Goal: Task Accomplishment & Management: Manage account settings

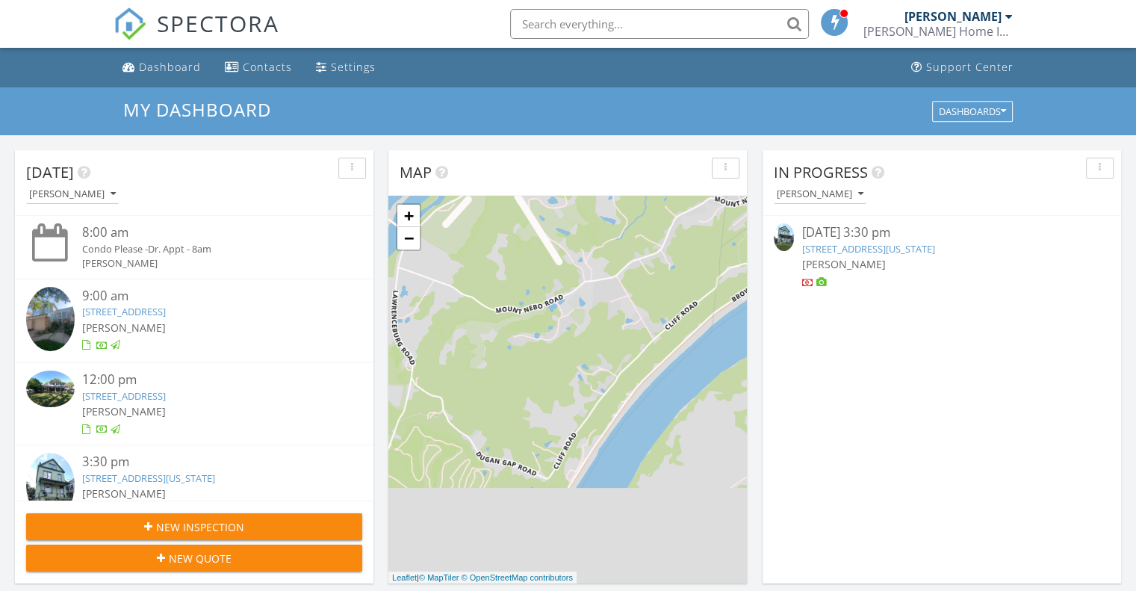
scroll to position [7, 7]
click at [890, 243] on link "[STREET_ADDRESS][US_STATE]" at bounding box center [868, 248] width 133 height 13
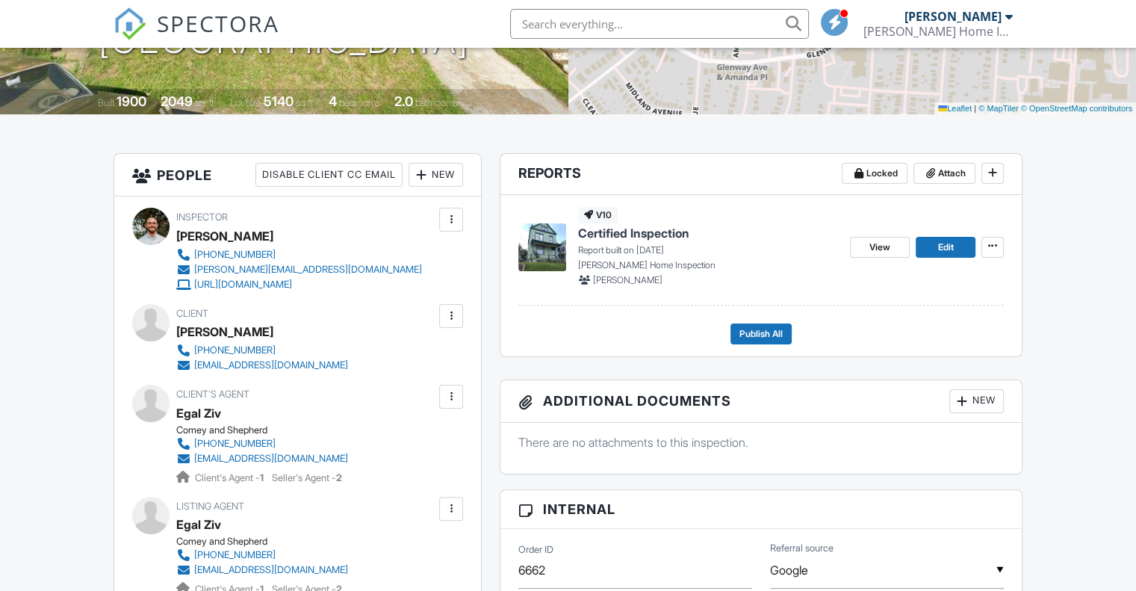
scroll to position [285, 0]
click at [951, 247] on span "Edit" at bounding box center [945, 246] width 16 height 15
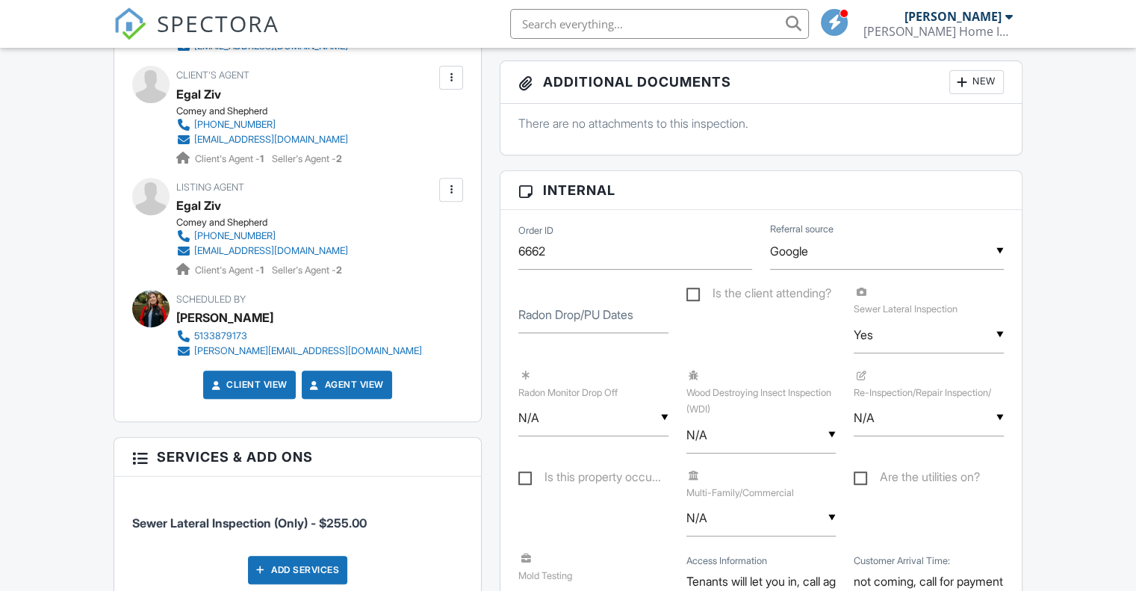
scroll to position [822, 0]
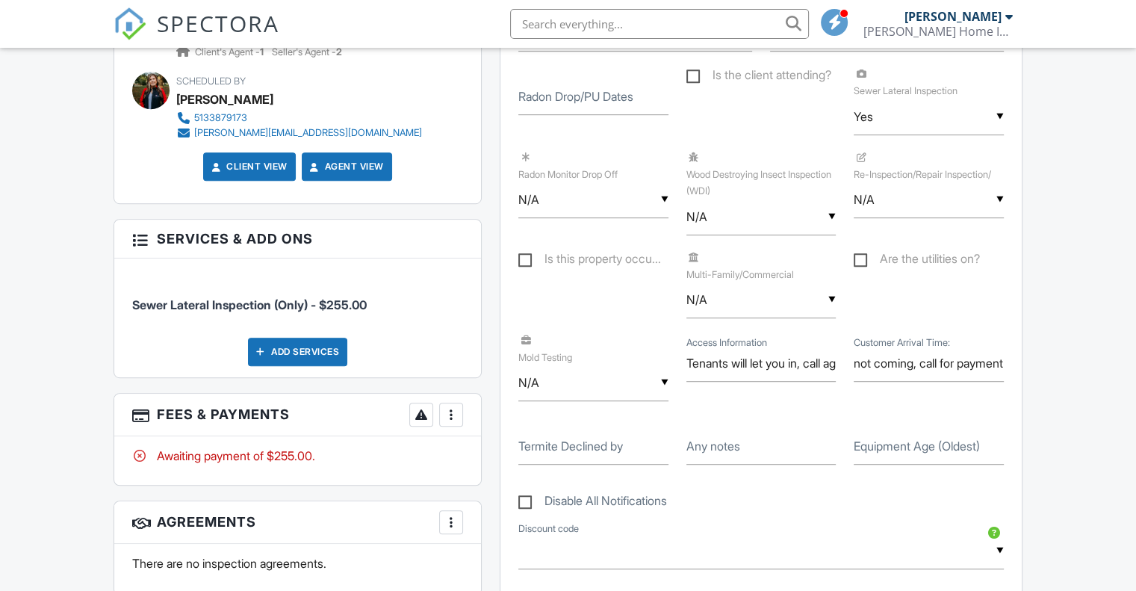
click at [888, 438] on label "Equipment Age (Oldest)" at bounding box center [917, 446] width 126 height 16
click at [888, 437] on input "Equipment Age (Oldest)" at bounding box center [929, 446] width 150 height 37
type input "0000"
click at [50, 143] on div "Dashboard Contacts Settings Support Center Inspection Details Client View More …" at bounding box center [568, 380] width 1136 height 2308
click at [442, 420] on div "More" at bounding box center [451, 415] width 24 height 24
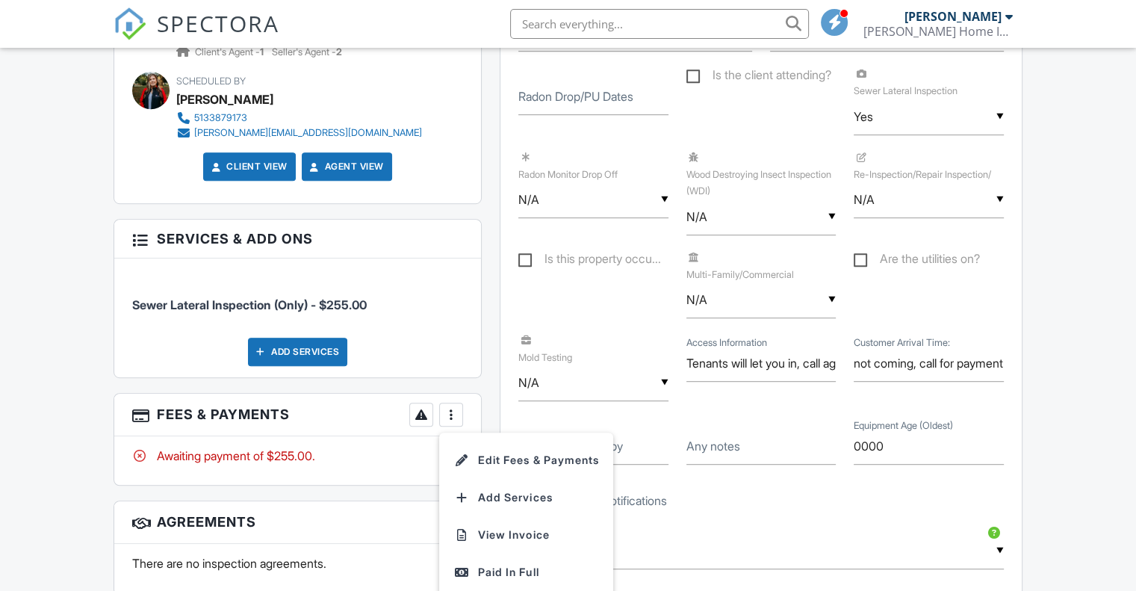
click at [478, 474] on li "Edit Fees & Payments" at bounding box center [526, 459] width 156 height 37
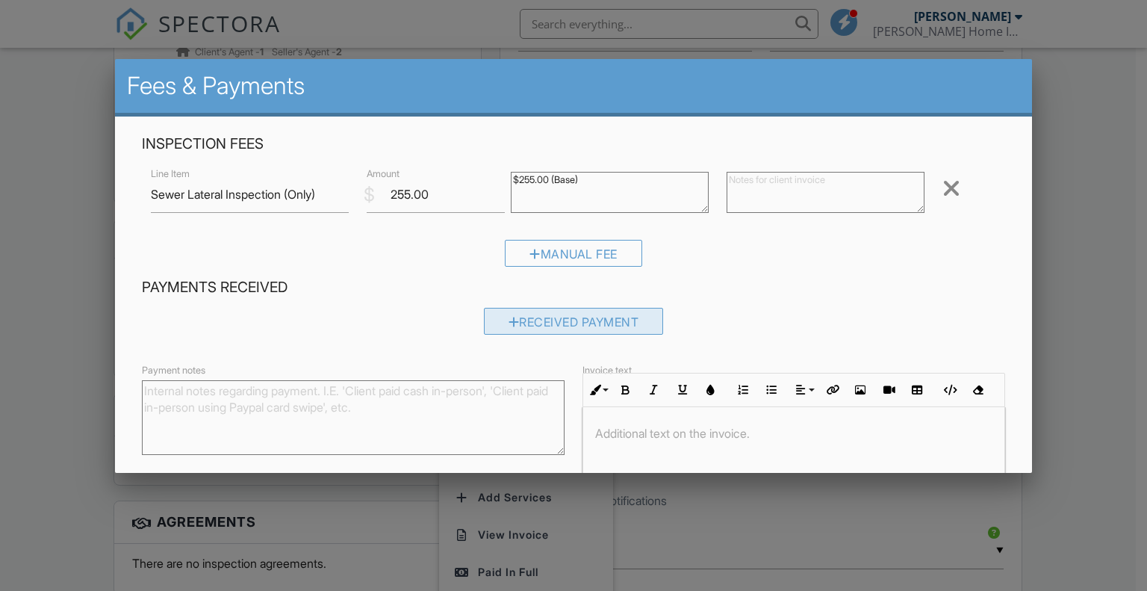
click at [544, 324] on div "Received Payment" at bounding box center [574, 321] width 180 height 27
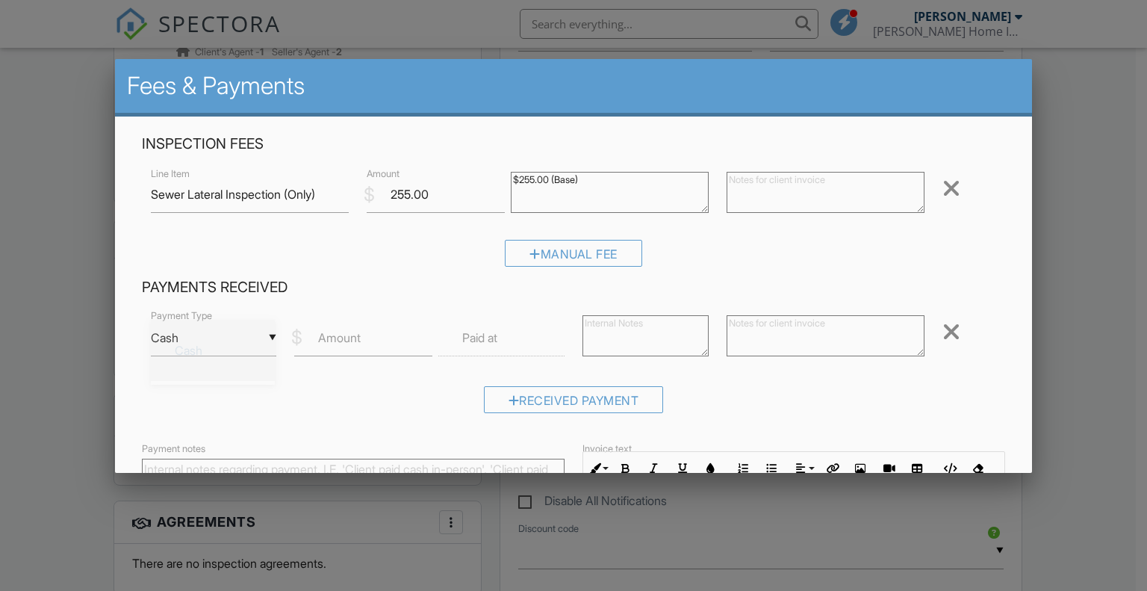
click at [226, 349] on div "▼ Cash Cash Check On-Site Card Other Cash Check On-Site Card Other" at bounding box center [214, 338] width 126 height 37
click at [187, 456] on span "On-Site Card" at bounding box center [213, 472] width 100 height 37
type input "On-Site Card"
click at [335, 346] on label "Amount" at bounding box center [339, 337] width 43 height 16
click at [335, 346] on input "Amount" at bounding box center [363, 338] width 138 height 37
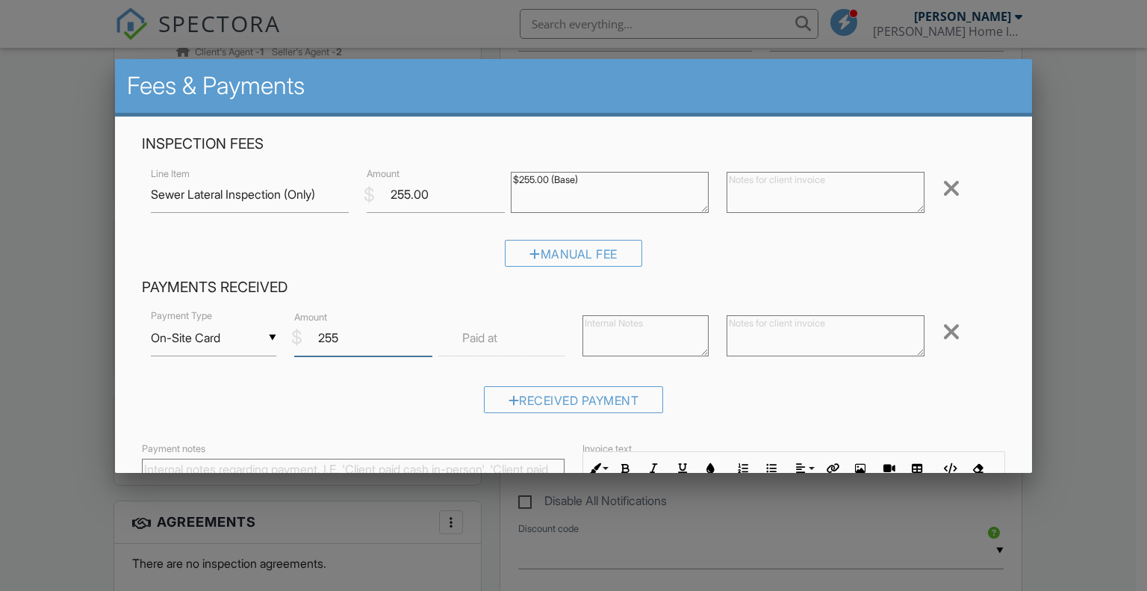
type input "255"
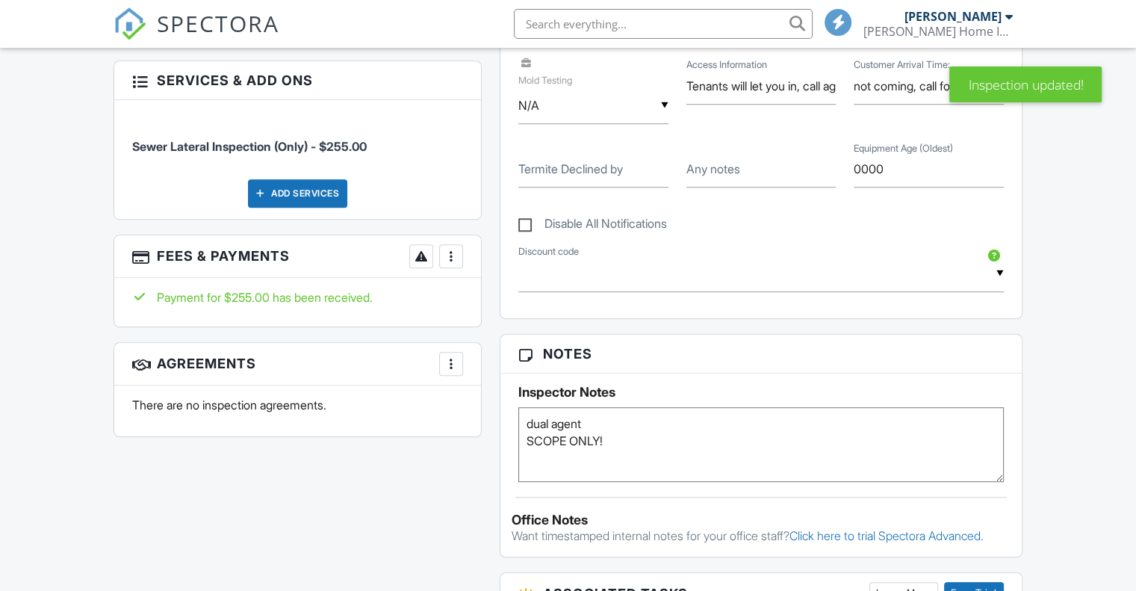
click at [452, 259] on div at bounding box center [451, 256] width 15 height 15
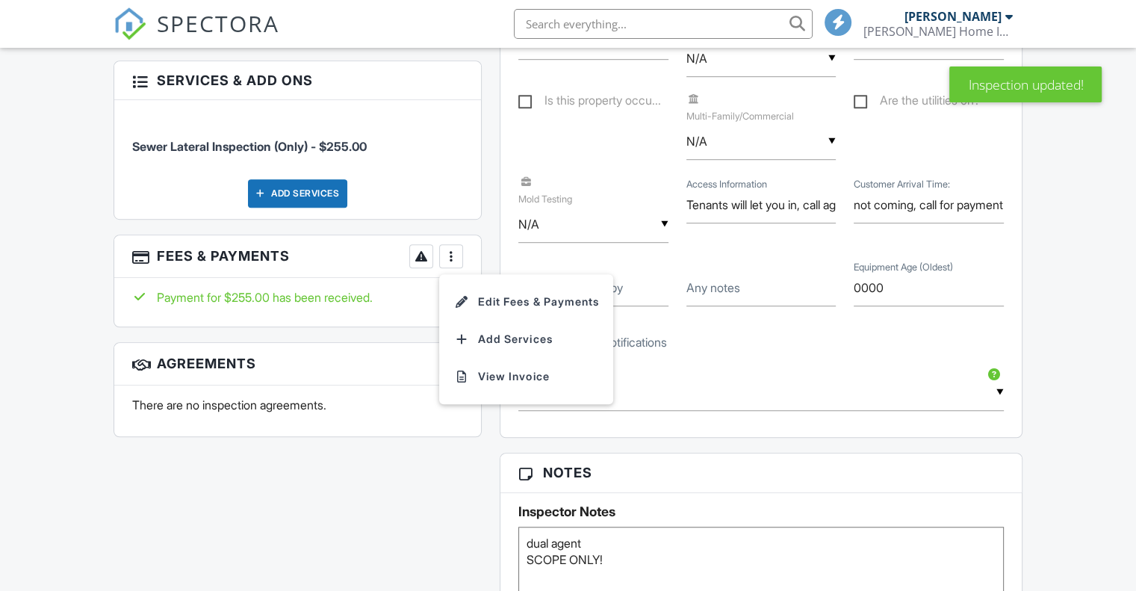
scroll to position [1100, 0]
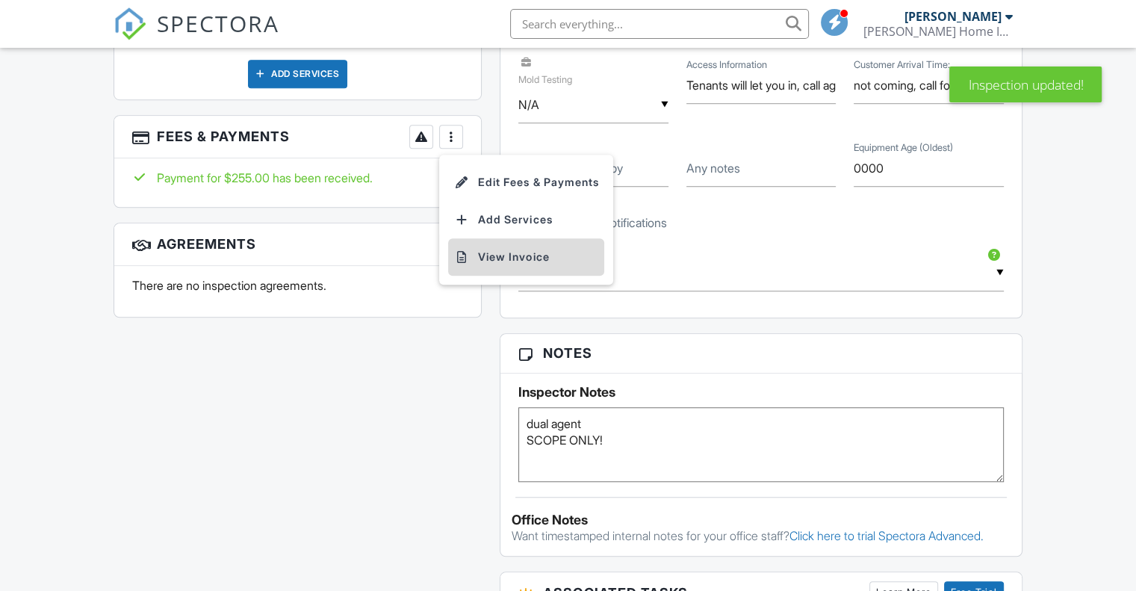
click at [480, 258] on li "View Invoice" at bounding box center [526, 256] width 156 height 37
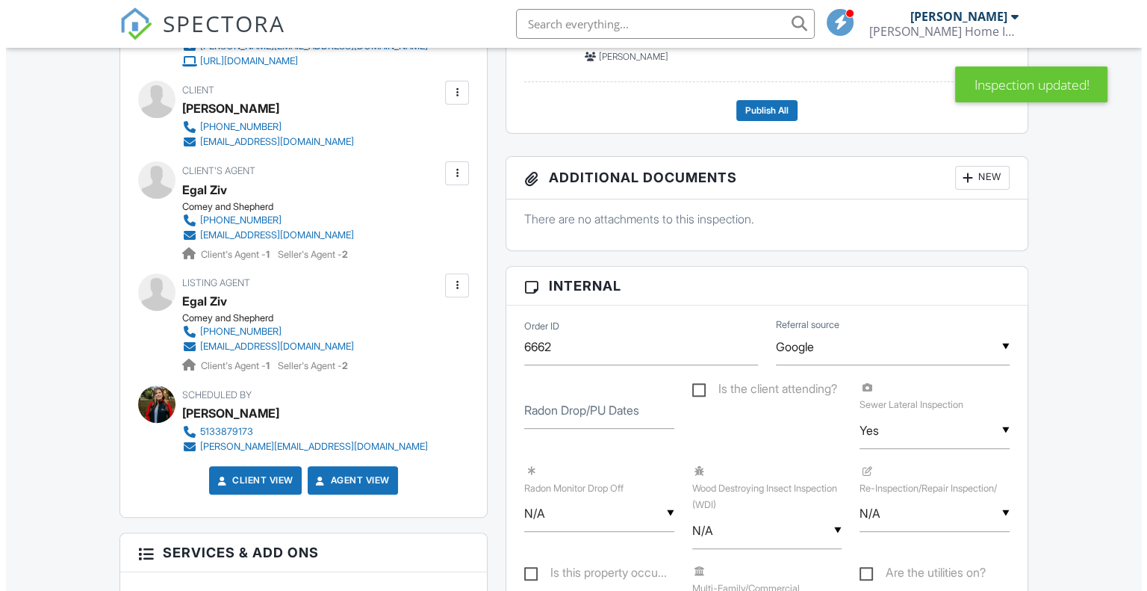
scroll to position [502, 0]
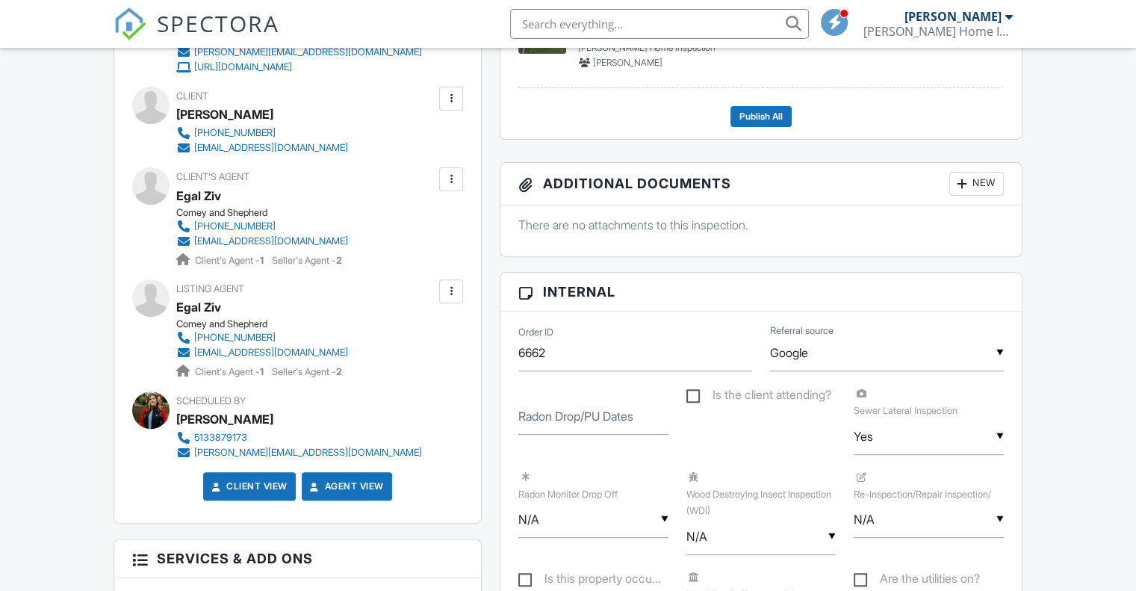
click at [235, 148] on div "[EMAIL_ADDRESS][DOMAIN_NAME]" at bounding box center [271, 148] width 154 height 12
click at [766, 116] on span "Publish All" at bounding box center [761, 116] width 43 height 15
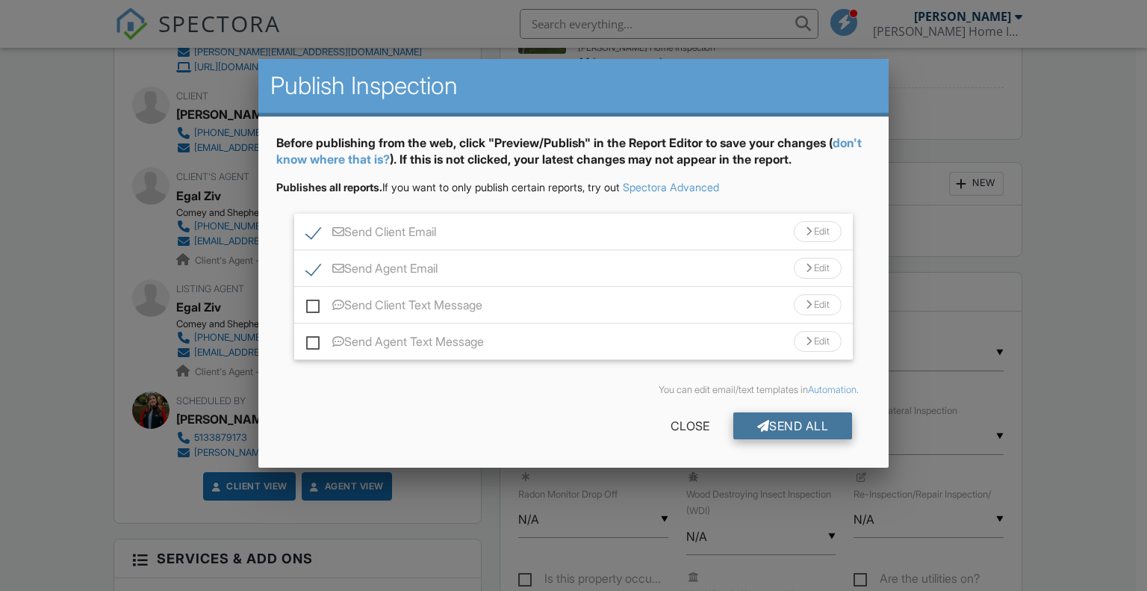
click at [777, 427] on div "Send All" at bounding box center [794, 425] width 120 height 27
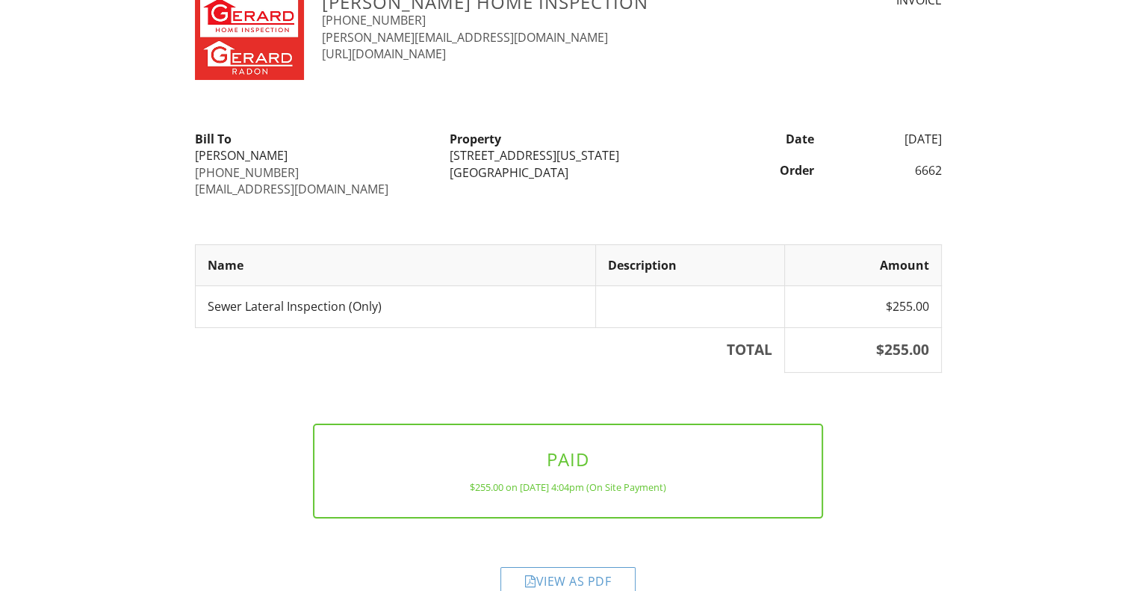
scroll to position [83, 0]
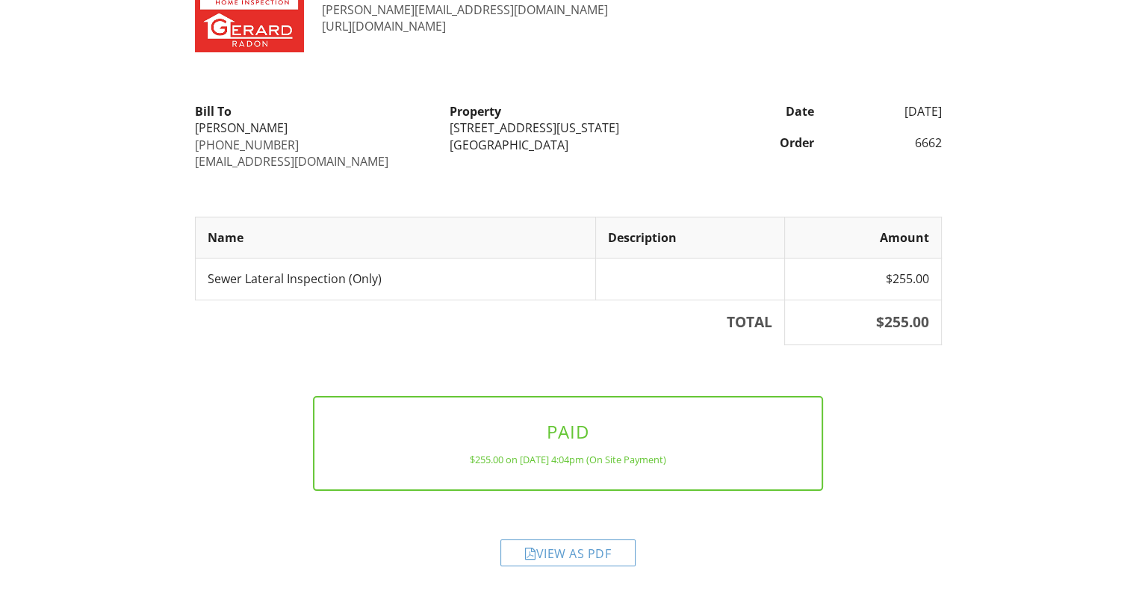
drag, startPoint x: 612, startPoint y: 545, endPoint x: 588, endPoint y: 471, distance: 77.0
click at [612, 545] on div "View as PDF" at bounding box center [567, 552] width 135 height 27
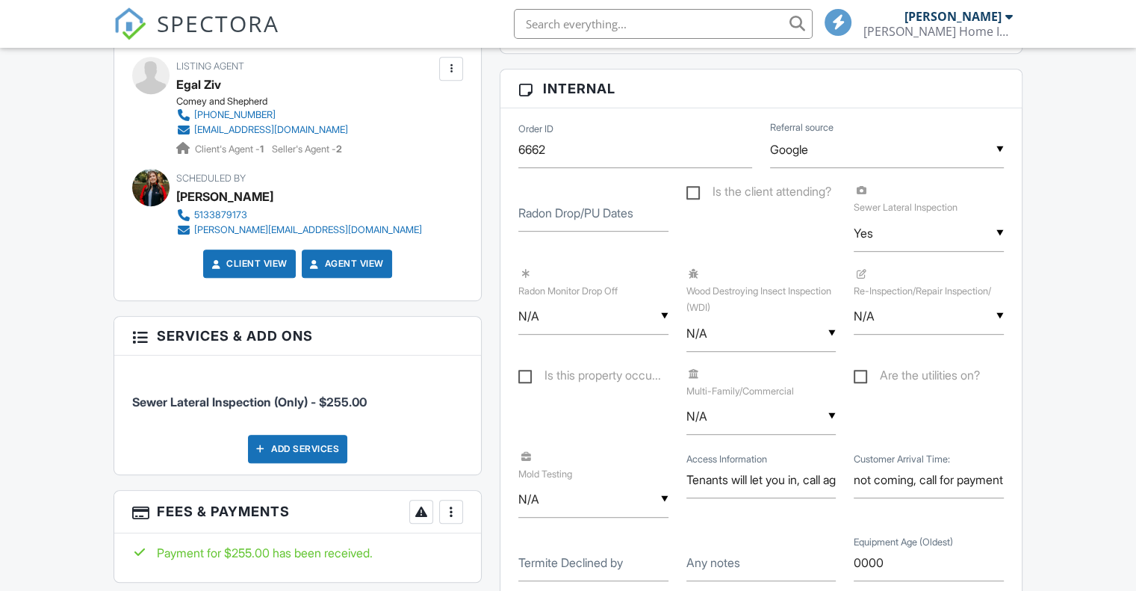
scroll to position [502, 0]
